Goal: Information Seeking & Learning: Learn about a topic

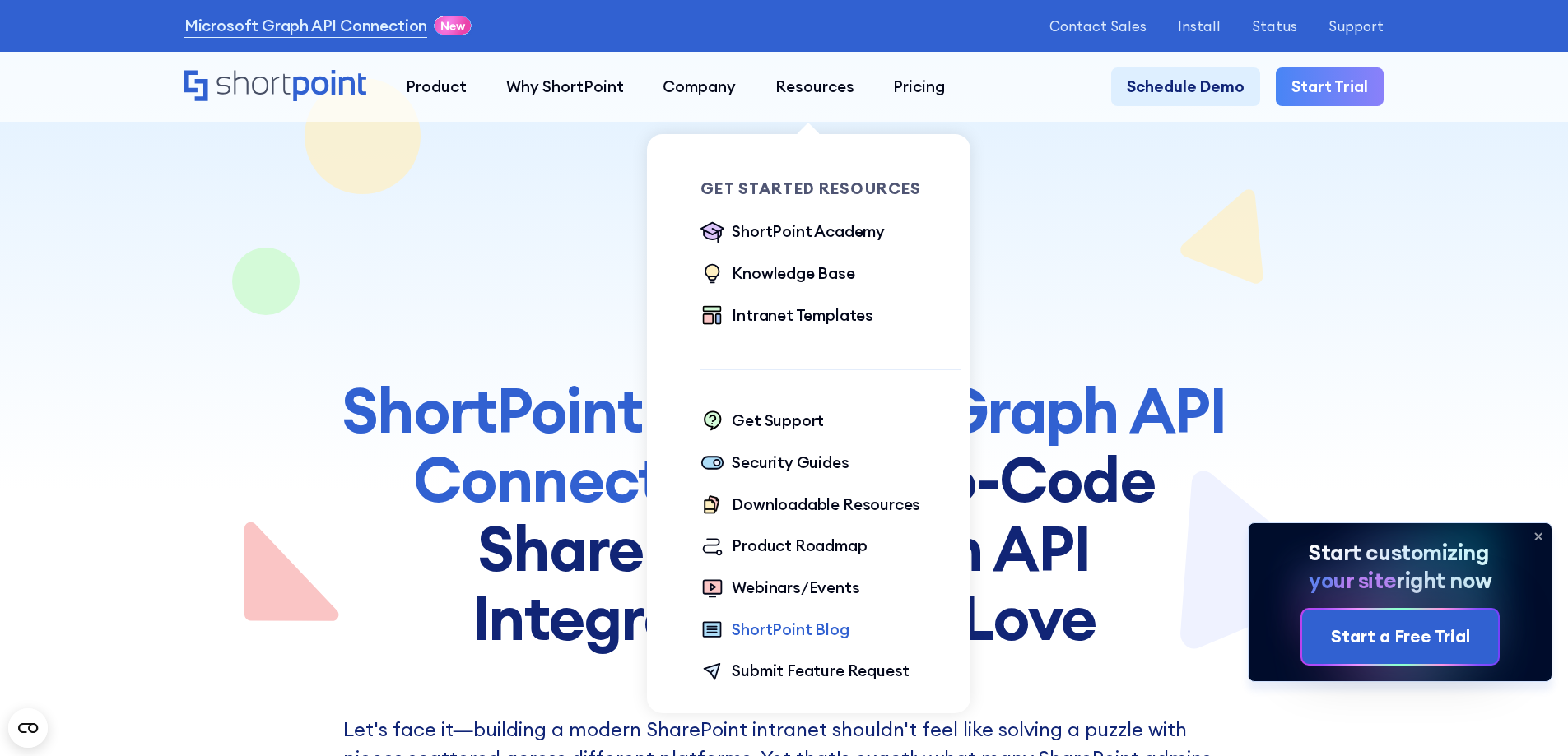
click at [770, 631] on div "ShortPoint Blog" at bounding box center [790, 629] width 117 height 24
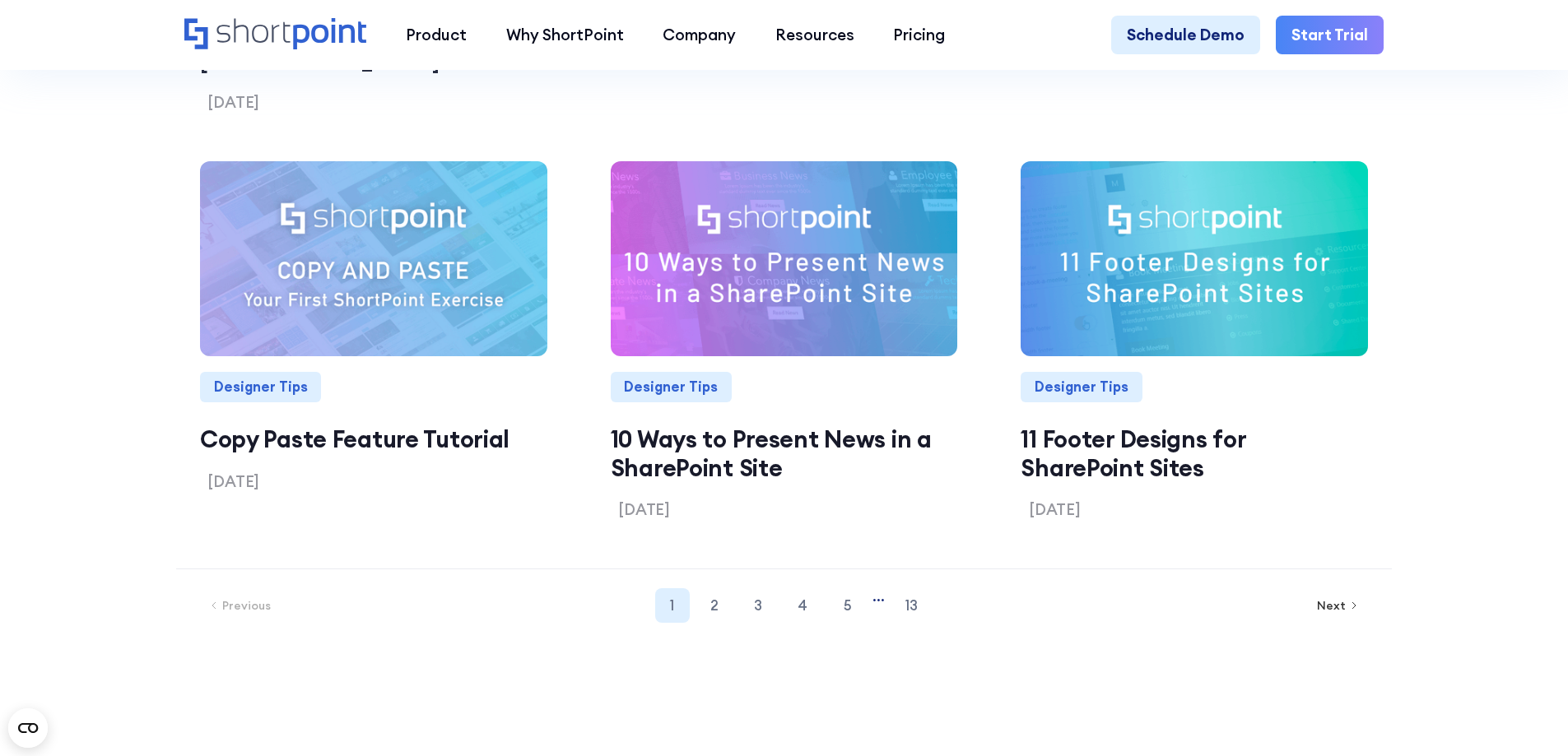
scroll to position [2271, 0]
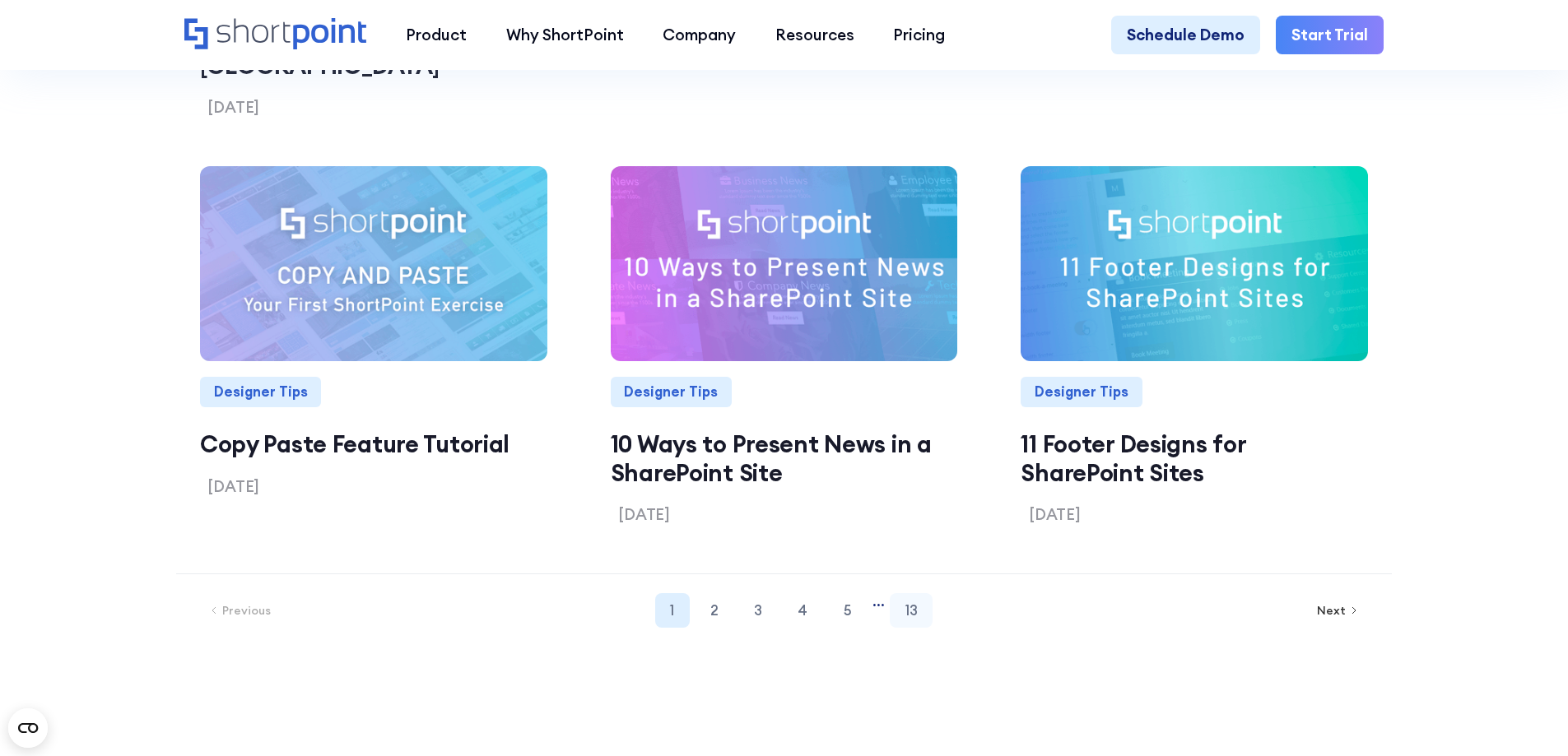
click at [924, 601] on link "13" at bounding box center [911, 610] width 43 height 35
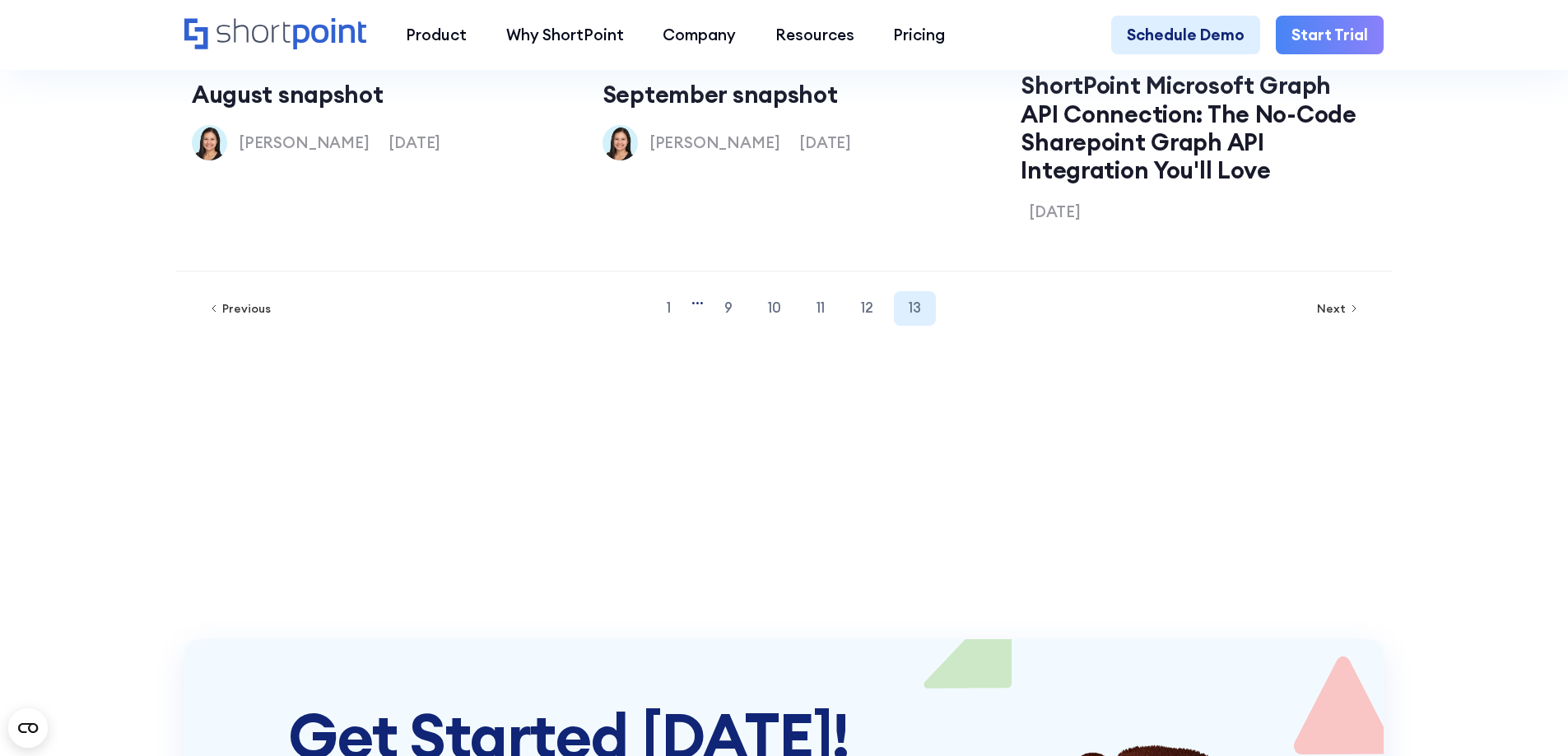
scroll to position [2055, 0]
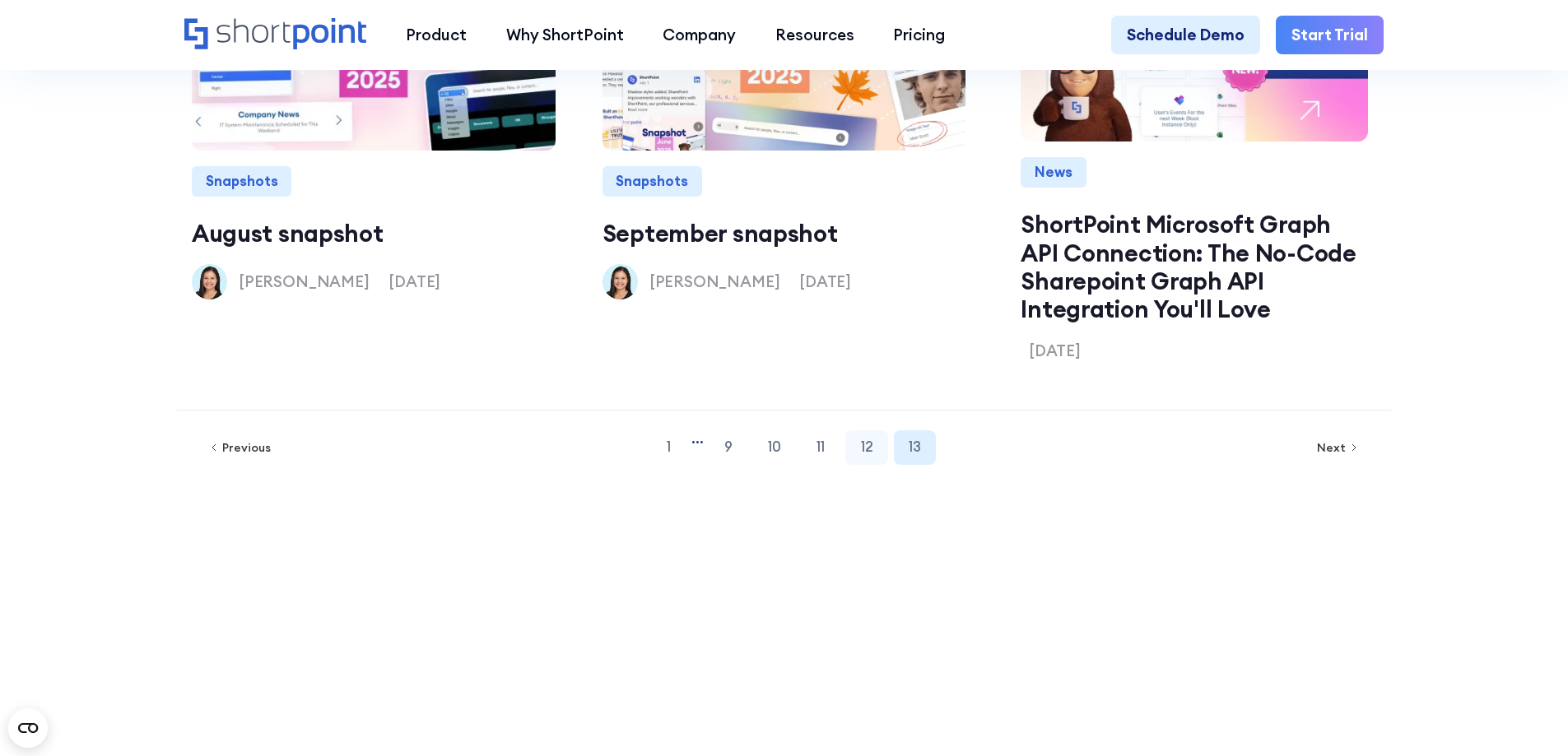
click at [872, 465] on link "12" at bounding box center [866, 447] width 43 height 35
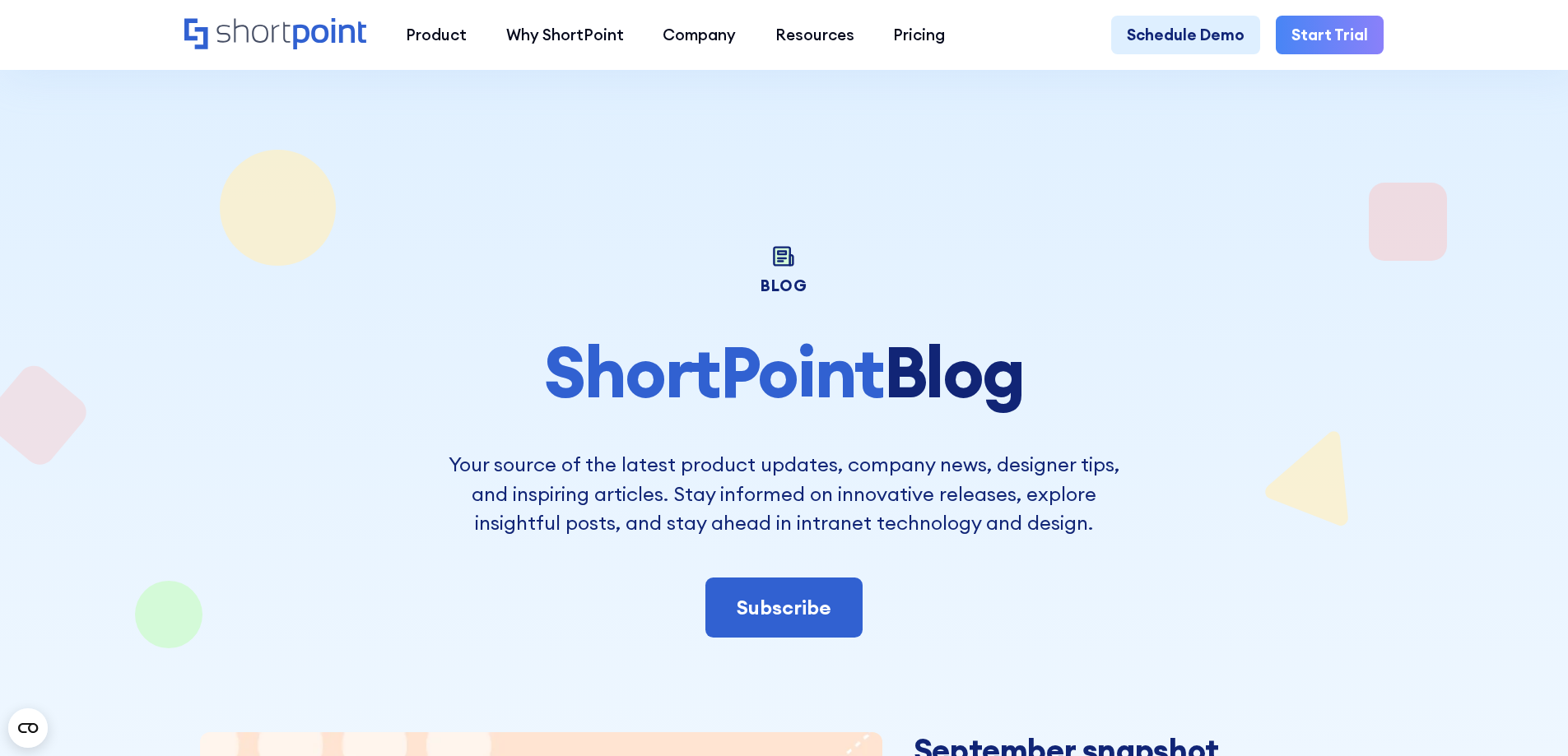
scroll to position [254, 0]
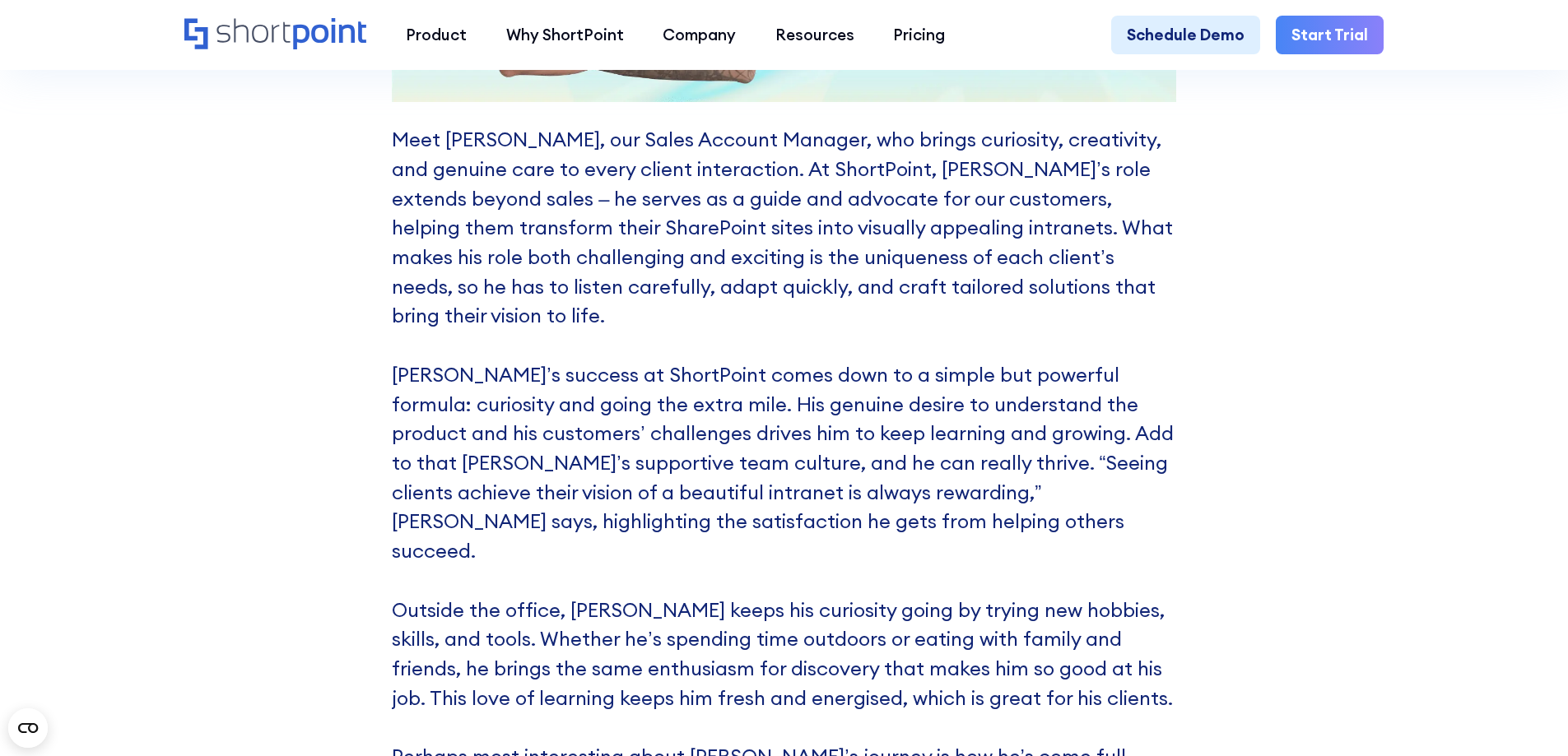
scroll to position [6960, 0]
